Goal: Task Accomplishment & Management: Complete application form

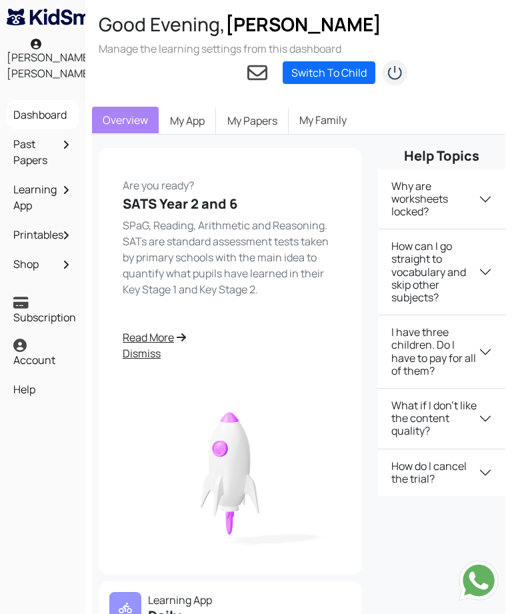
click at [192, 121] on link "My App" at bounding box center [187, 121] width 57 height 28
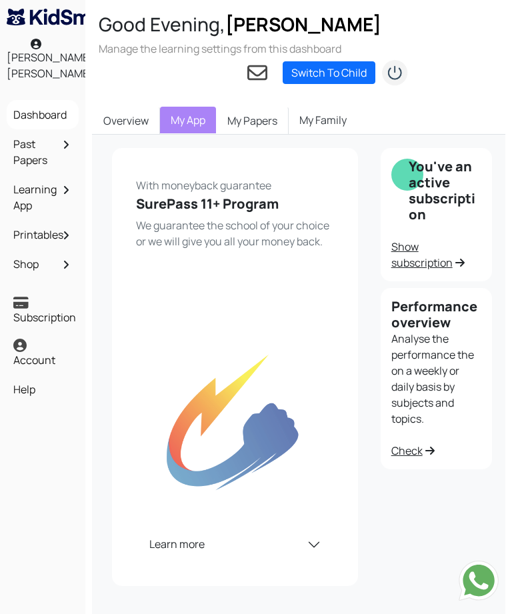
click at [270, 119] on link "My Papers" at bounding box center [252, 121] width 73 height 28
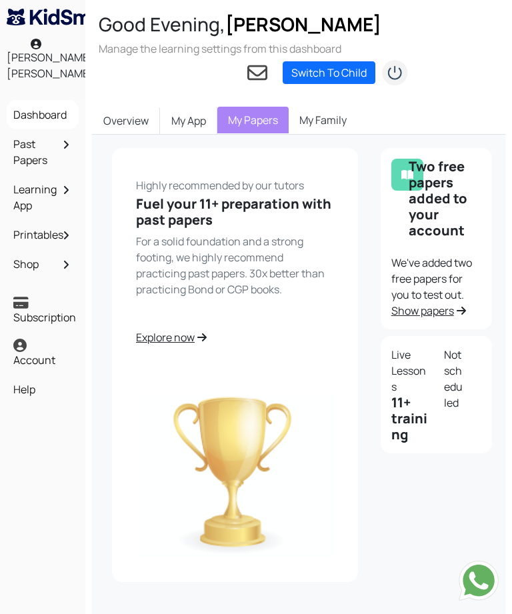
click at [54, 195] on link "Learning App" at bounding box center [42, 197] width 65 height 39
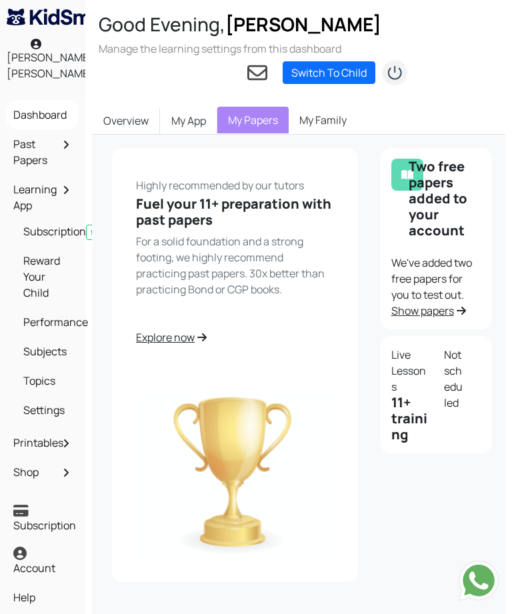
click at [55, 363] on link "Subjects" at bounding box center [46, 351] width 52 height 23
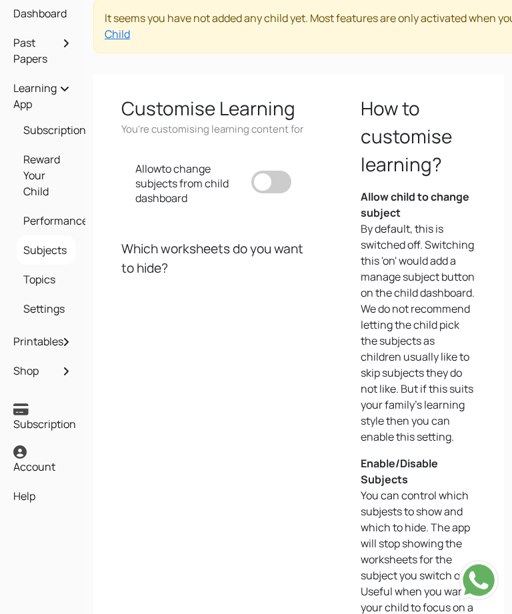
scroll to position [101, 0]
click at [61, 348] on link "Printables" at bounding box center [42, 341] width 65 height 23
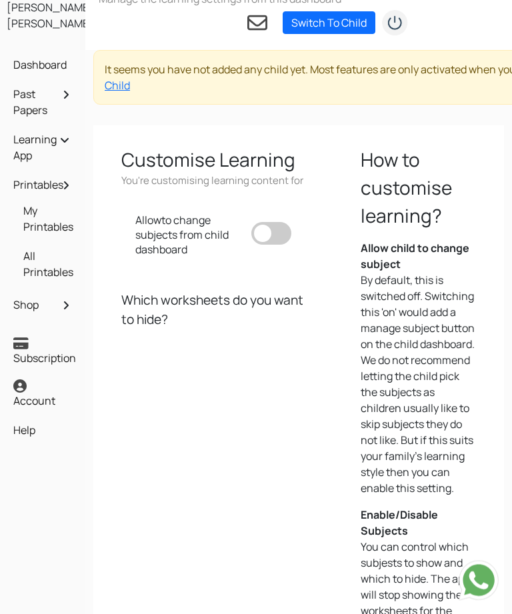
scroll to position [0, 0]
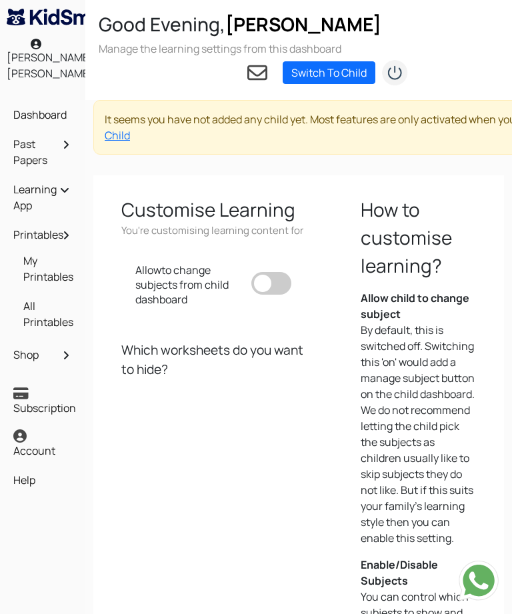
click at [325, 71] on link "Switch To Child" at bounding box center [329, 72] width 93 height 23
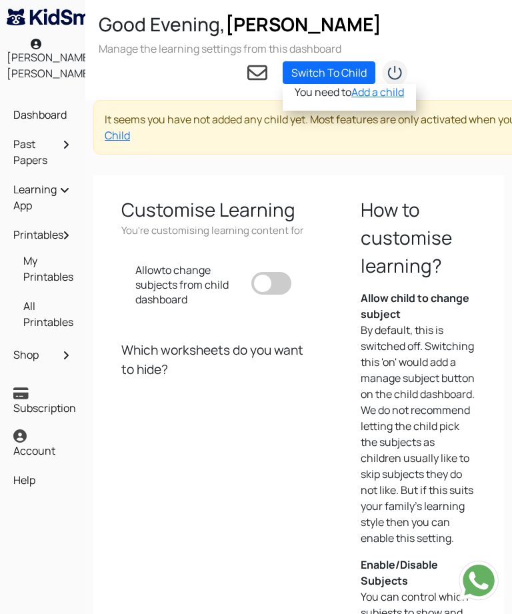
click at [372, 91] on link "Add a child" at bounding box center [377, 92] width 53 height 15
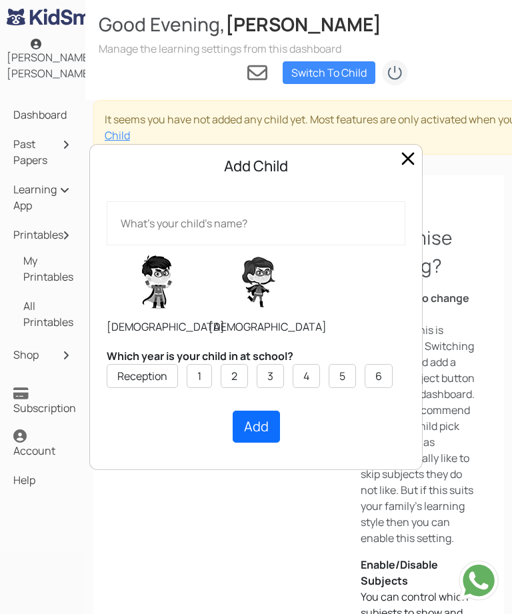
click at [263, 230] on input "text" at bounding box center [256, 223] width 299 height 44
type input "Tristan"
click at [382, 373] on label "6" at bounding box center [378, 376] width 7 height 16
click at [0, 0] on input "6" at bounding box center [0, 0] width 0 height 0
click at [257, 432] on button "Add" at bounding box center [256, 427] width 47 height 32
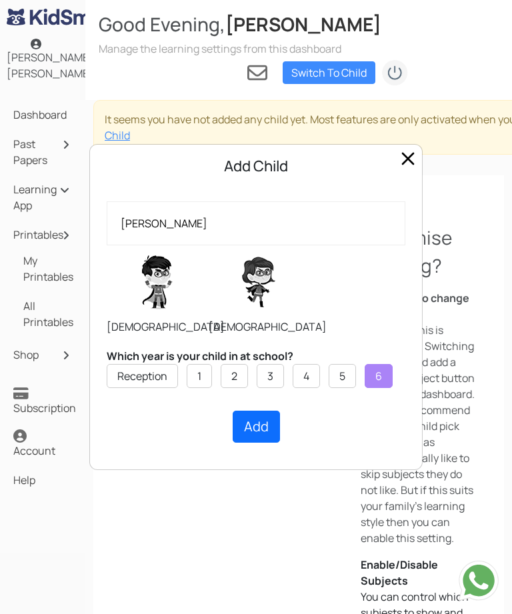
click at [159, 285] on label at bounding box center [157, 282] width 100 height 67
click at [107, 245] on input "radio" at bounding box center [106, 245] width 1 height 1
radio input "true"
click at [261, 431] on button "Add" at bounding box center [256, 427] width 47 height 32
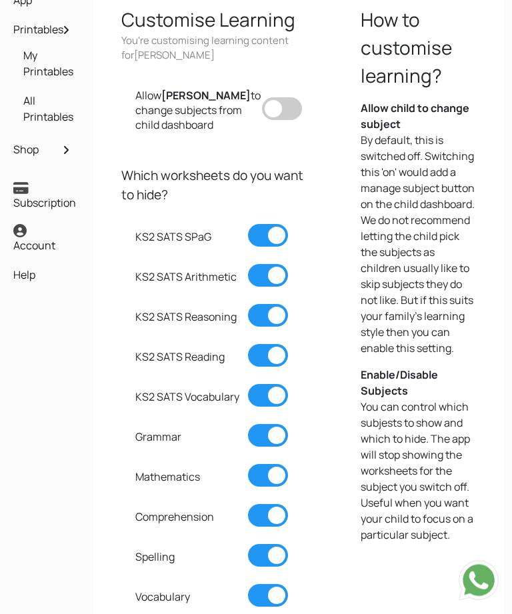
scroll to position [229, 0]
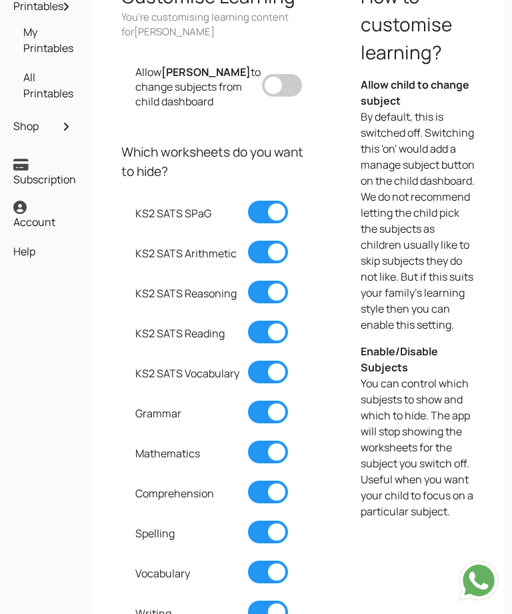
click at [269, 201] on span at bounding box center [268, 212] width 40 height 23
click at [248, 201] on input "checkbox" at bounding box center [248, 201] width 0 height 0
click at [271, 241] on span at bounding box center [268, 252] width 40 height 23
click at [248, 241] on input "checkbox" at bounding box center [248, 241] width 0 height 0
click at [270, 447] on span at bounding box center [268, 452] width 40 height 23
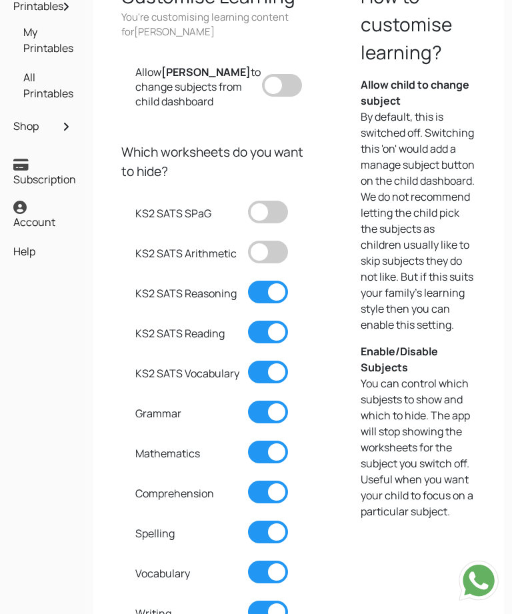
click at [248, 441] on input "checkbox" at bounding box center [248, 441] width 0 height 0
click at [265, 491] on span at bounding box center [268, 492] width 40 height 23
click at [248, 481] on input "checkbox" at bounding box center [248, 481] width 0 height 0
click at [276, 531] on span at bounding box center [268, 532] width 40 height 23
click at [248, 521] on input "checkbox" at bounding box center [248, 521] width 0 height 0
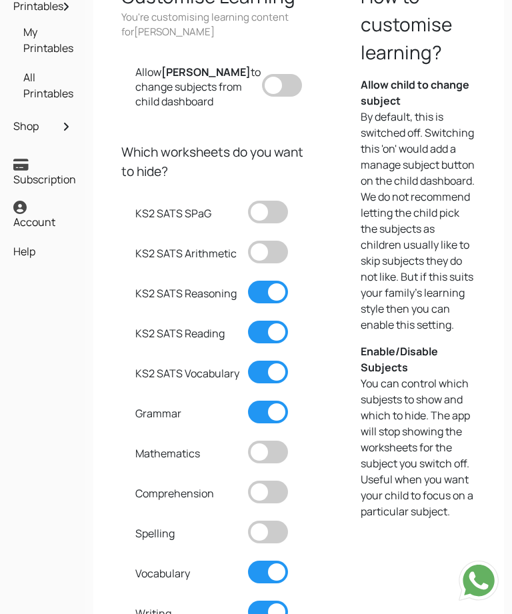
click at [273, 609] on span at bounding box center [268, 612] width 40 height 23
click at [248, 601] on input "checkbox" at bounding box center [248, 601] width 0 height 0
click at [278, 401] on span at bounding box center [268, 412] width 40 height 23
click at [248, 401] on input "checkbox" at bounding box center [248, 401] width 0 height 0
click at [271, 369] on span at bounding box center [268, 372] width 40 height 23
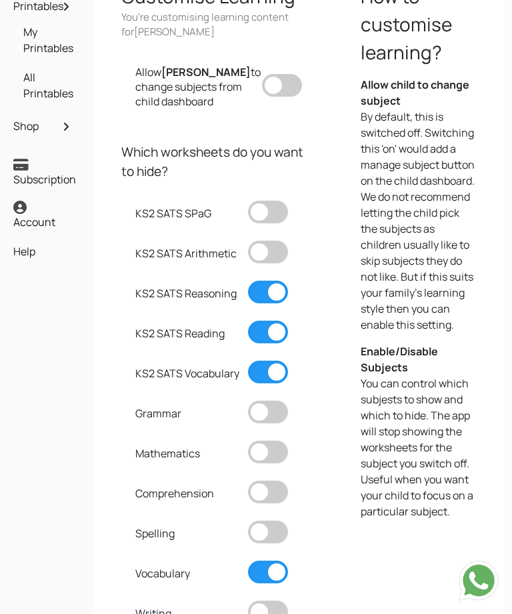
click at [248, 361] on input "checkbox" at bounding box center [248, 361] width 0 height 0
click at [275, 324] on span at bounding box center [268, 332] width 40 height 23
click at [248, 321] on input "checkbox" at bounding box center [248, 321] width 0 height 0
click at [272, 281] on span at bounding box center [268, 292] width 40 height 23
click at [248, 281] on input "checkbox" at bounding box center [248, 281] width 0 height 0
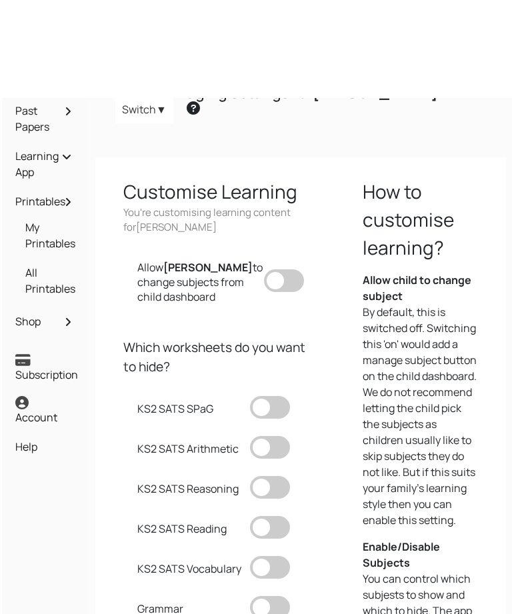
scroll to position [0, 0]
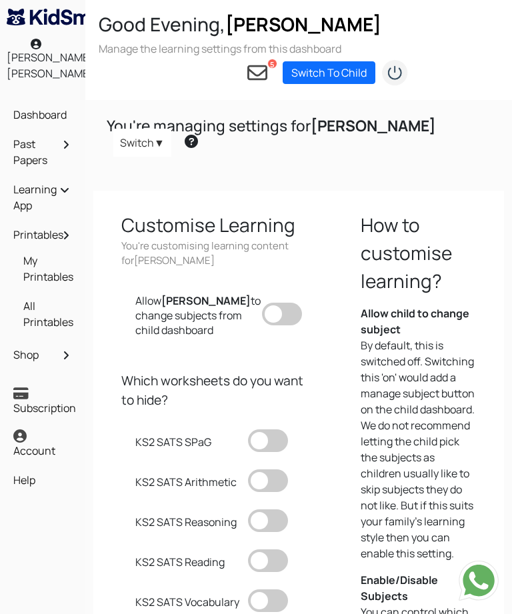
click at [329, 73] on link "Switch To Child" at bounding box center [329, 72] width 93 height 23
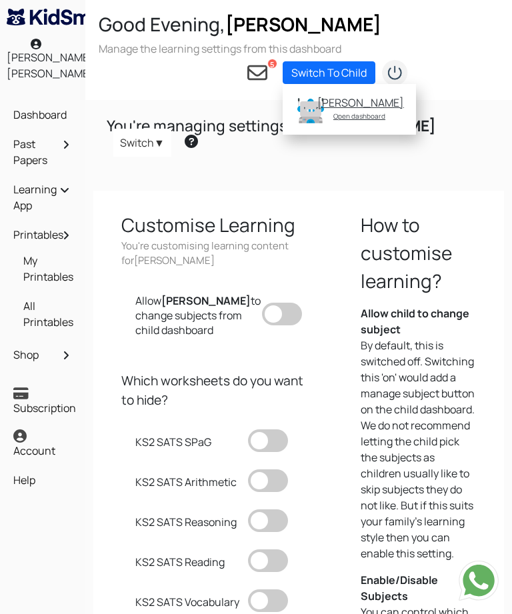
click at [349, 111] on div "Open dashboard" at bounding box center [359, 115] width 84 height 13
